Goal: Transaction & Acquisition: Download file/media

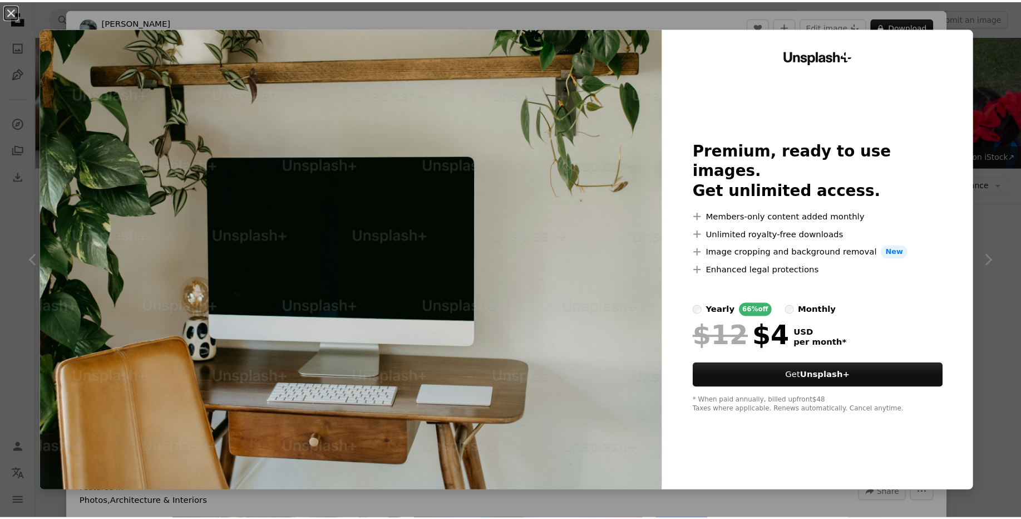
scroll to position [1134, 0]
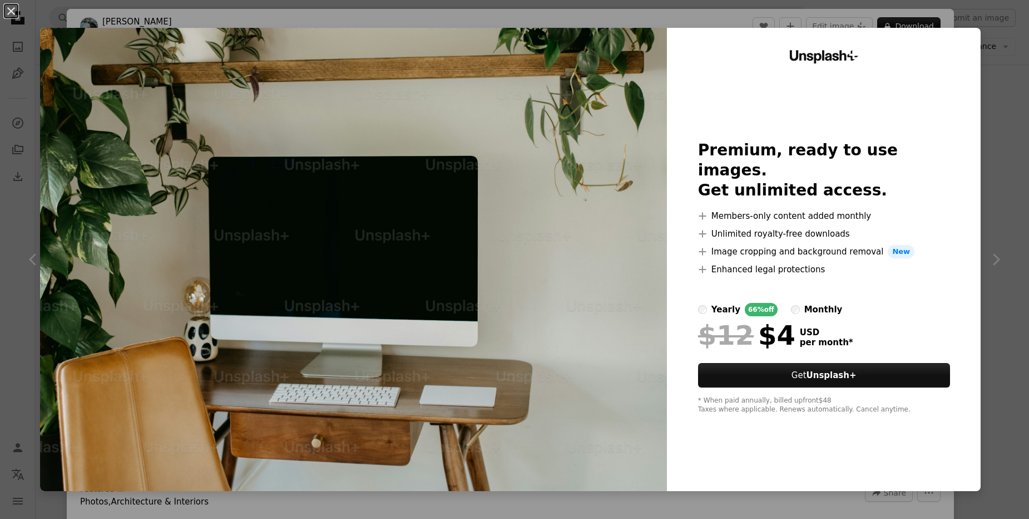
click at [598, 191] on img at bounding box center [353, 259] width 627 height 463
click at [7, 4] on button "An X shape" at bounding box center [10, 10] width 13 height 13
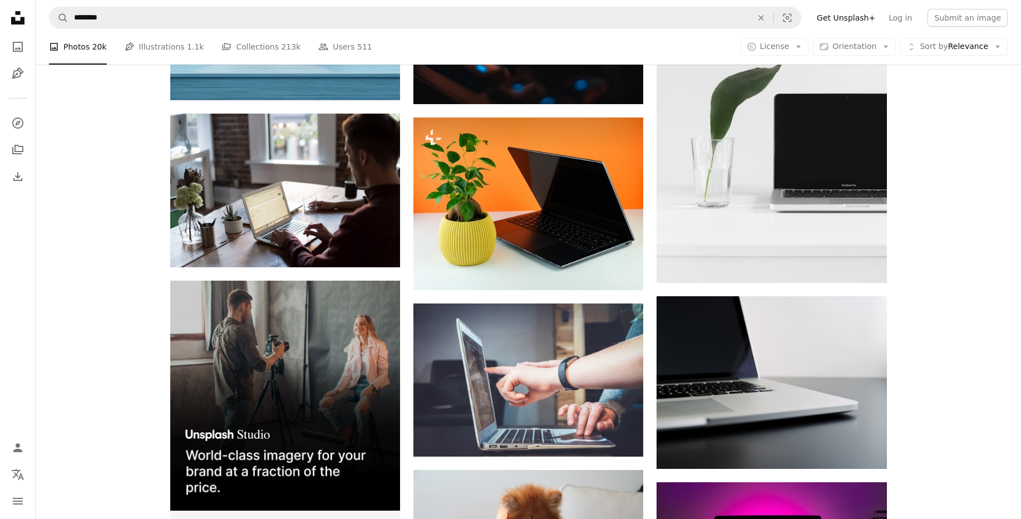
scroll to position [1688, 0]
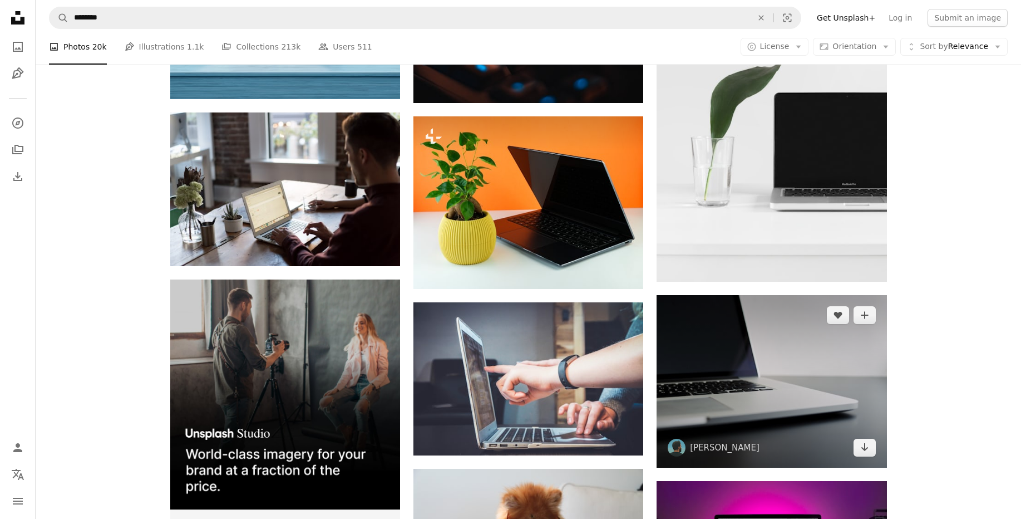
click at [781, 363] on img at bounding box center [771, 381] width 230 height 172
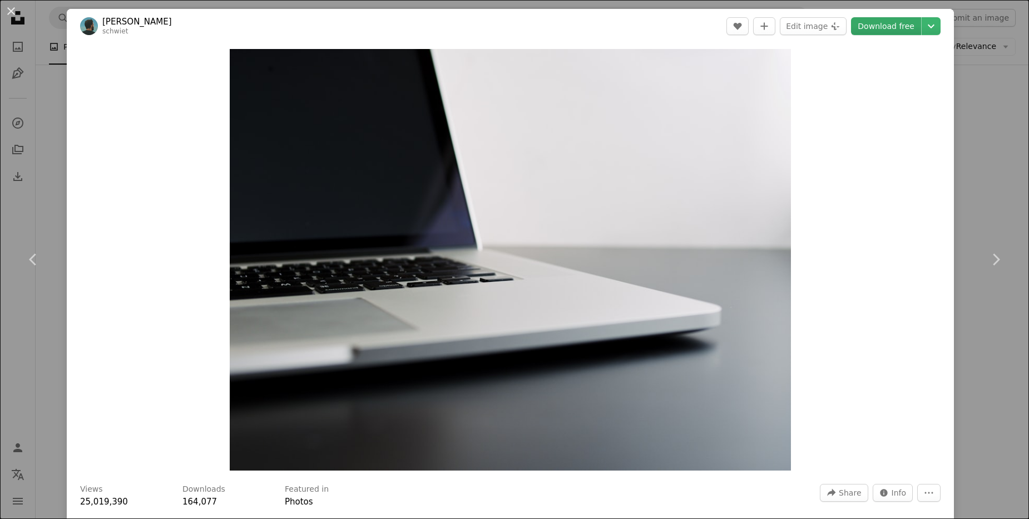
click at [873, 29] on link "Download free" at bounding box center [886, 26] width 70 height 18
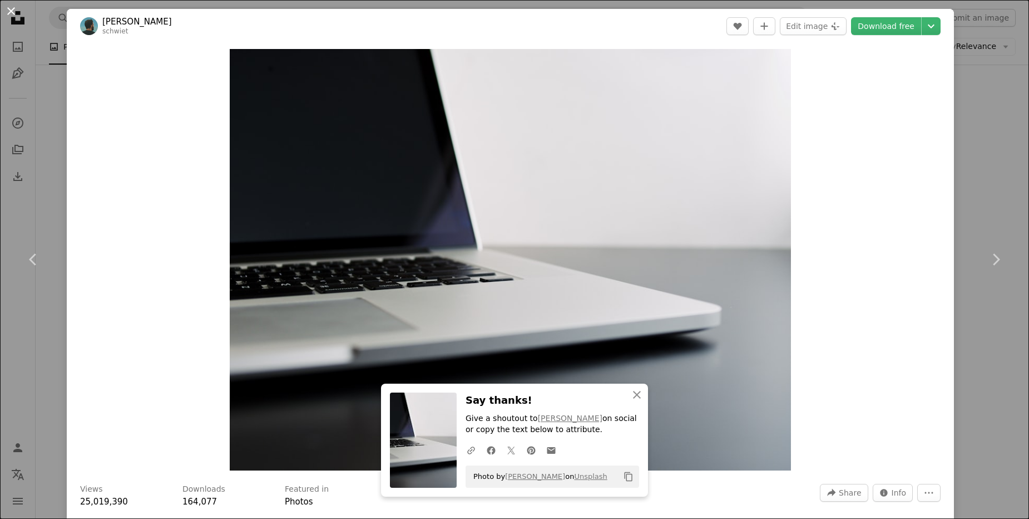
click at [13, 9] on button "An X shape" at bounding box center [10, 10] width 13 height 13
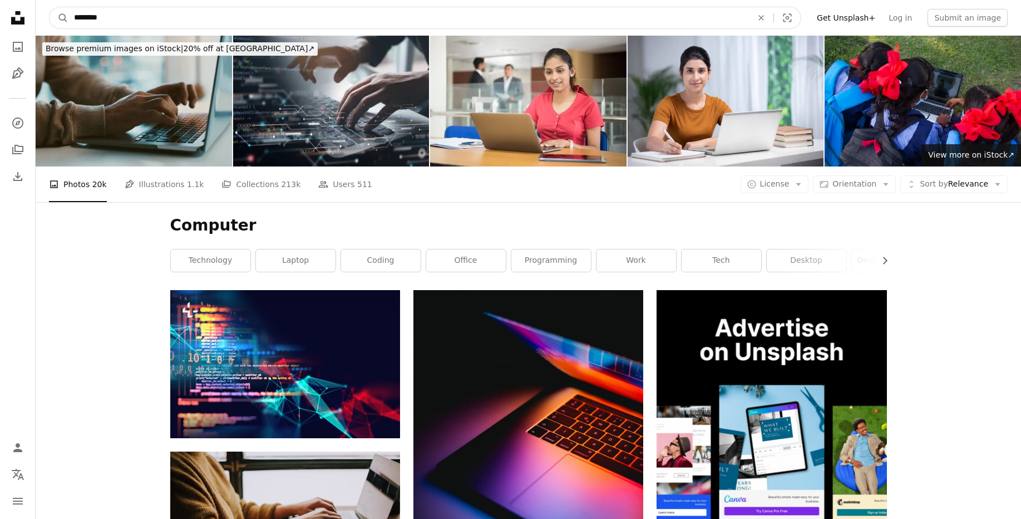
click at [124, 21] on input "********" at bounding box center [408, 17] width 680 height 21
type input "**********"
click at [50, 7] on button "A magnifying glass" at bounding box center [59, 17] width 19 height 21
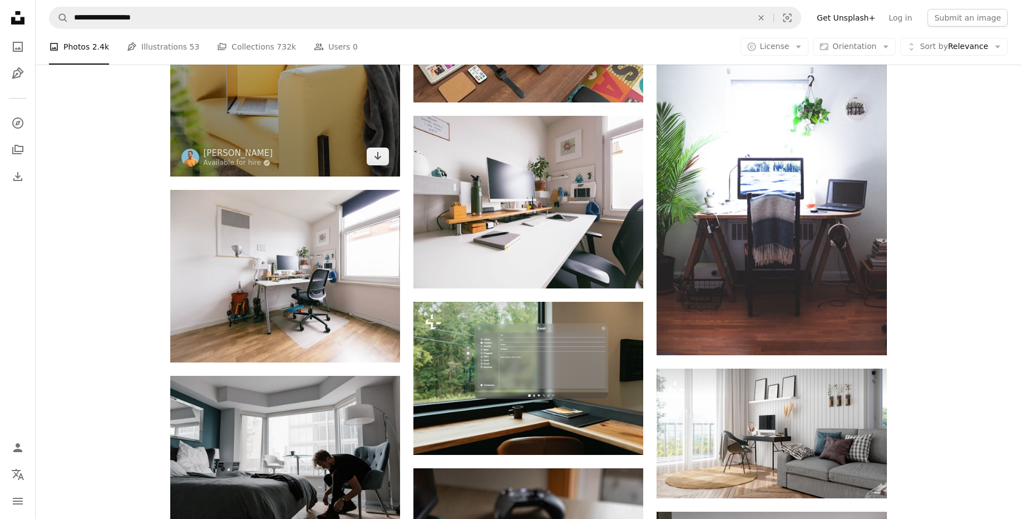
scroll to position [798, 0]
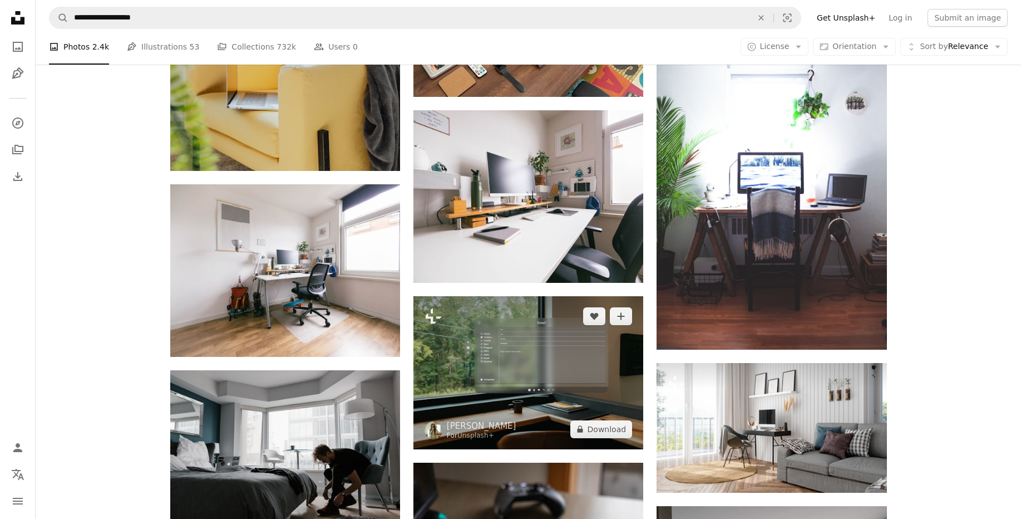
click at [482, 348] on img at bounding box center [528, 372] width 230 height 153
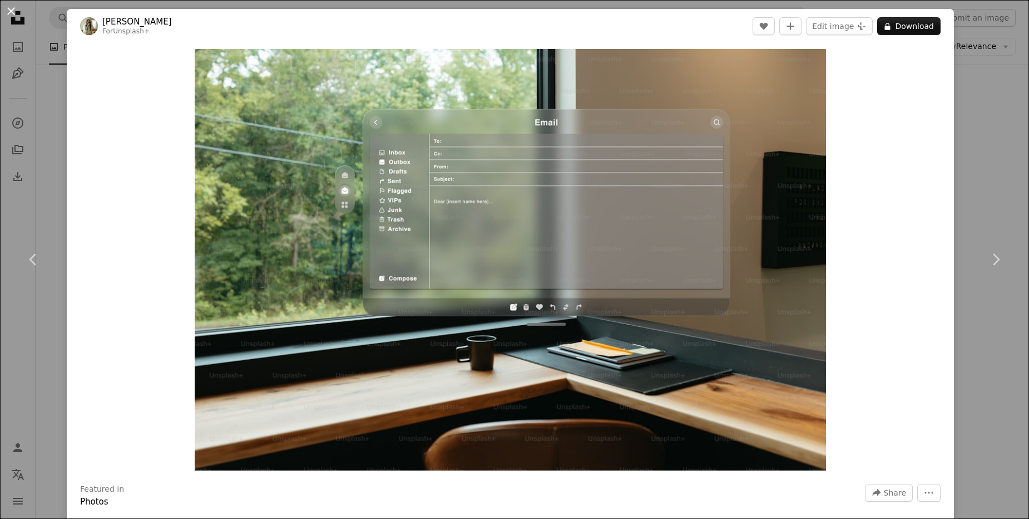
click at [11, 9] on button "An X shape" at bounding box center [10, 10] width 13 height 13
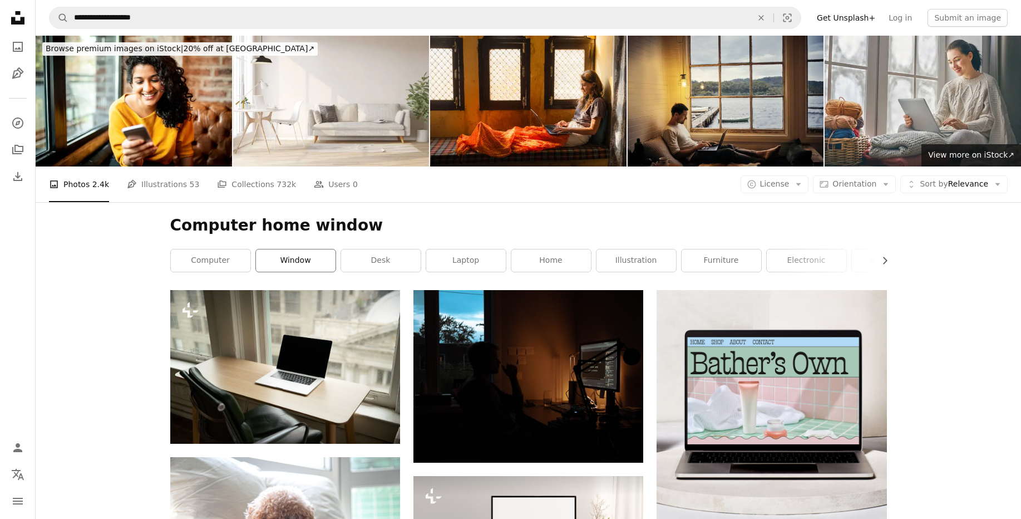
click at [310, 265] on link "window" at bounding box center [296, 260] width 80 height 22
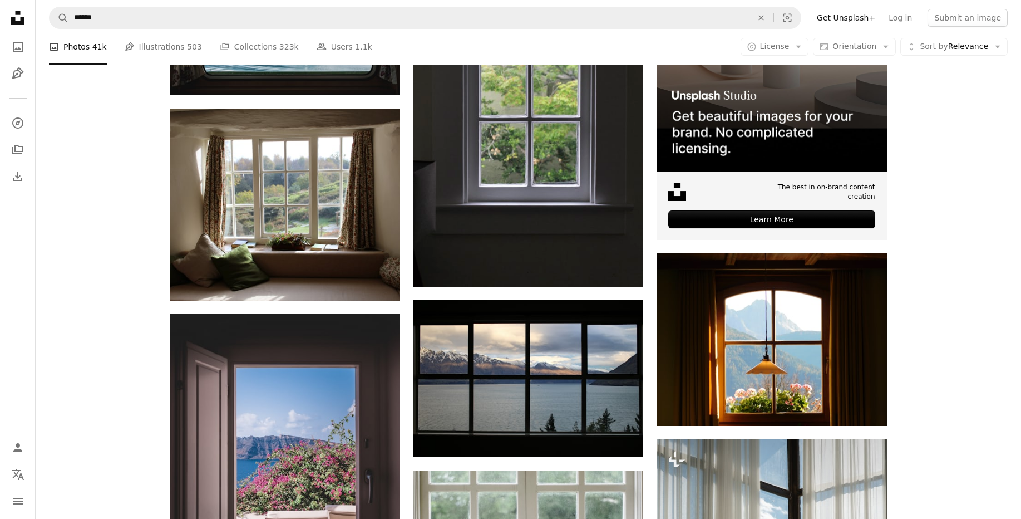
scroll to position [345, 0]
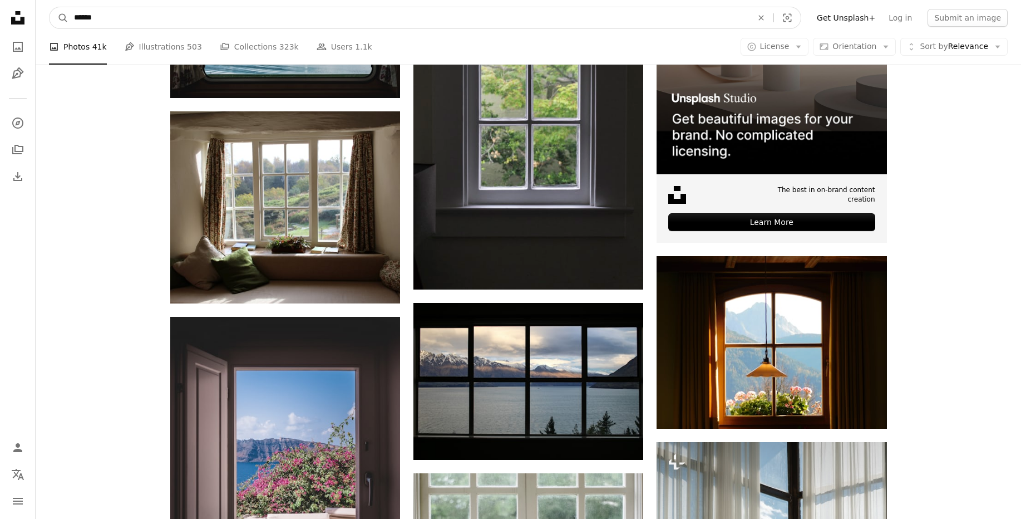
click at [227, 17] on input "******" at bounding box center [408, 17] width 680 height 21
type input "**********"
click button "A magnifying glass" at bounding box center [59, 17] width 19 height 21
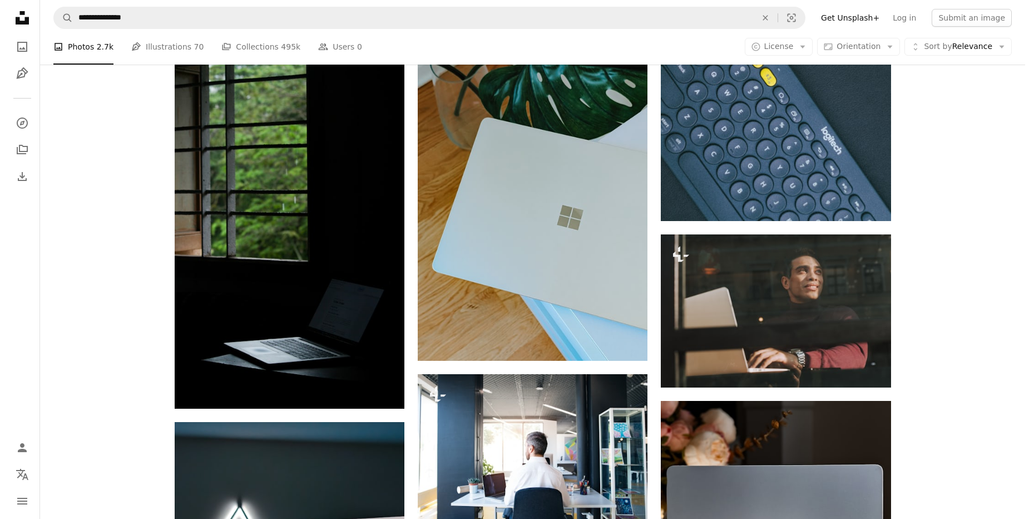
scroll to position [1073, 0]
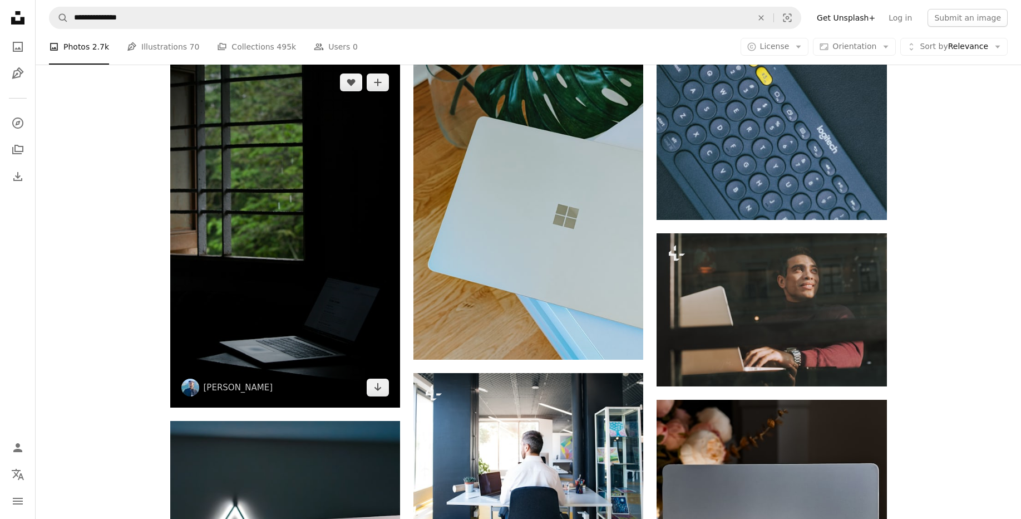
click at [236, 266] on img at bounding box center [285, 234] width 230 height 345
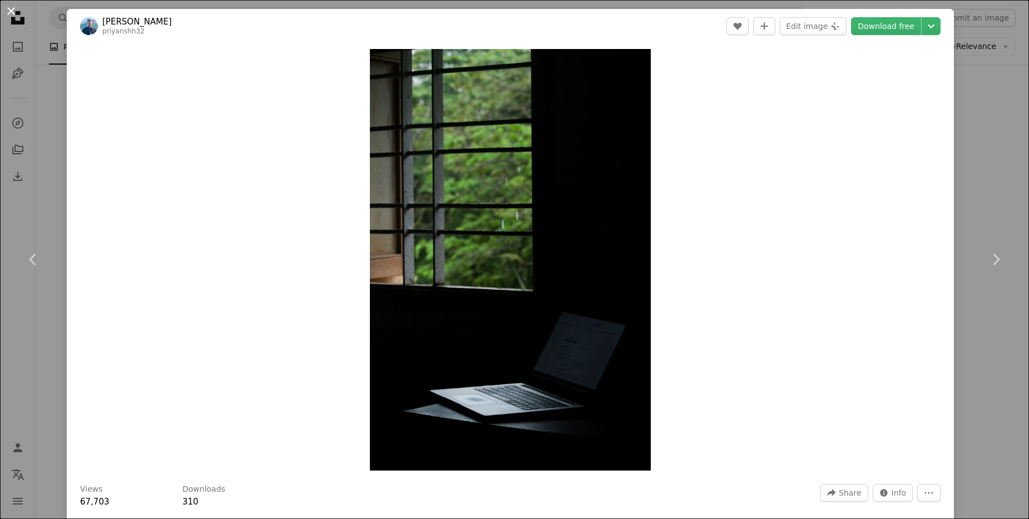
click at [18, 17] on button "An X shape" at bounding box center [10, 10] width 13 height 13
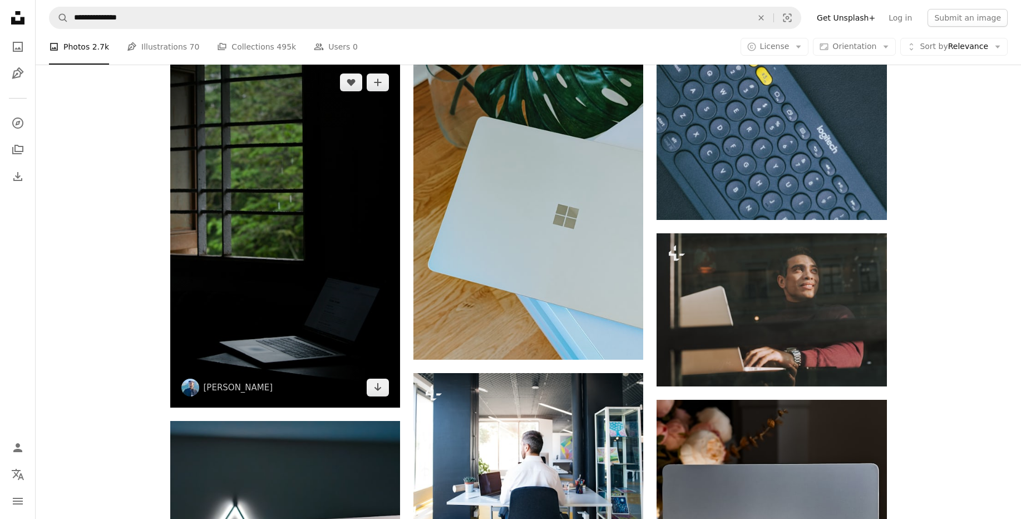
click at [389, 394] on img at bounding box center [285, 234] width 230 height 345
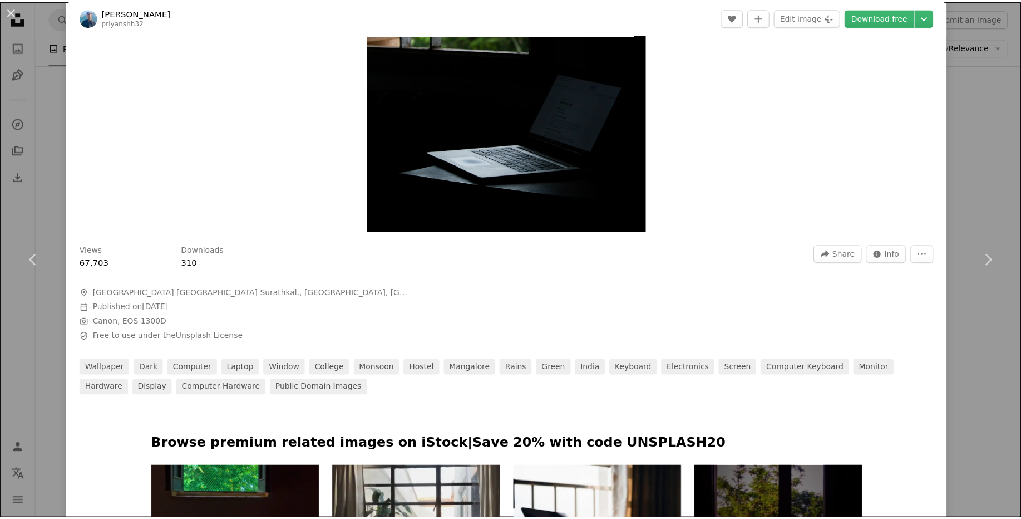
scroll to position [239, 0]
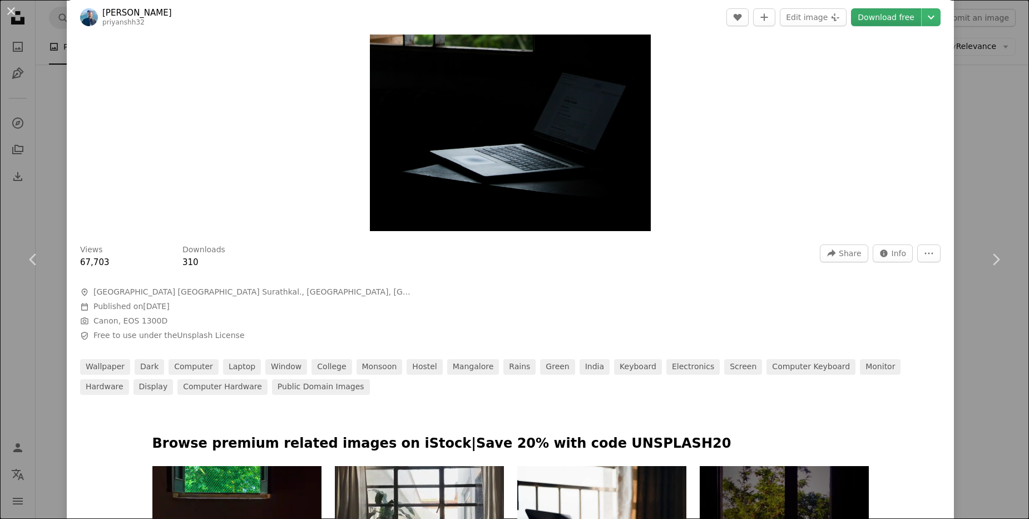
click at [872, 22] on link "Download free" at bounding box center [886, 17] width 70 height 18
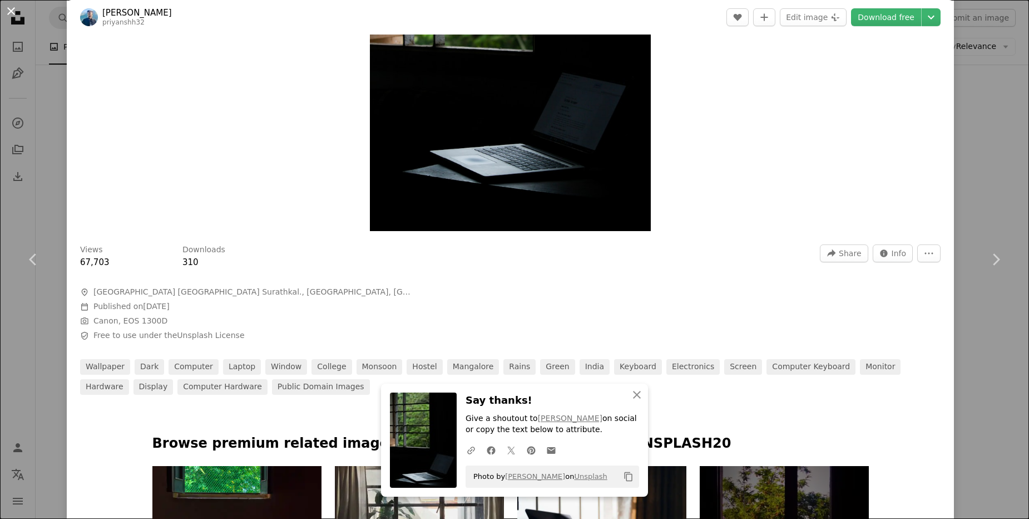
click at [7, 8] on button "An X shape" at bounding box center [10, 10] width 13 height 13
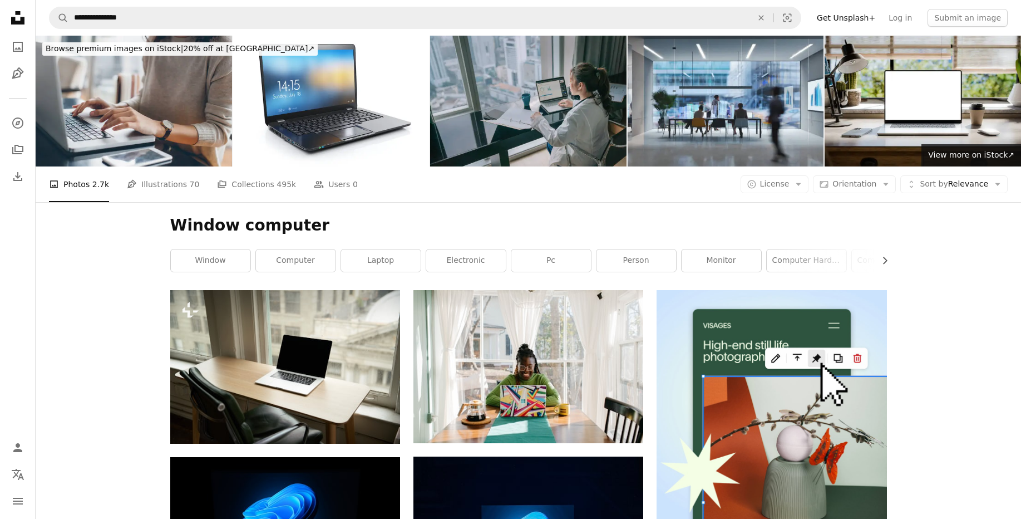
click at [606, 181] on div "A photo Photos 2.7k Pen Tool Illustrations 70 A stack of folders Collections 49…" at bounding box center [528, 184] width 959 height 36
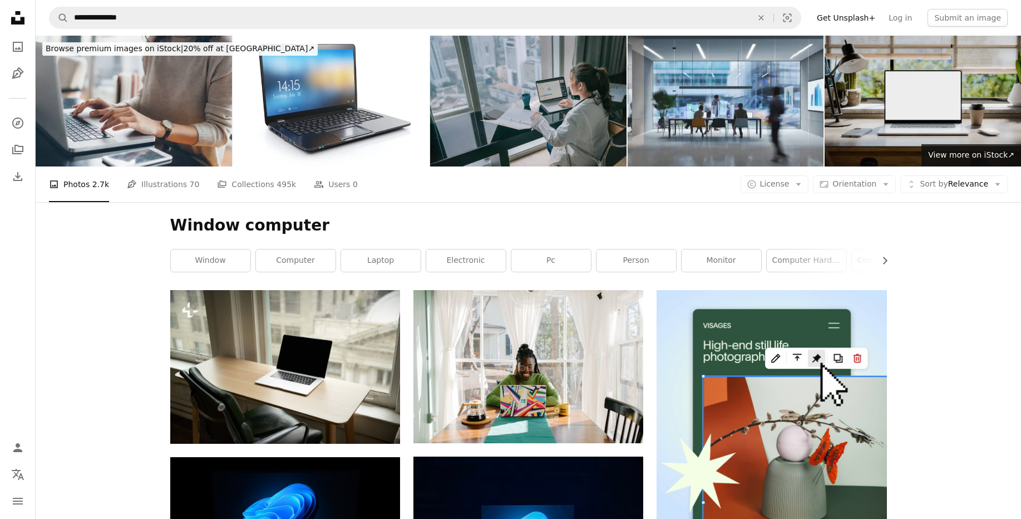
click at [917, 144] on img at bounding box center [922, 101] width 196 height 131
